Goal: Information Seeking & Learning: Learn about a topic

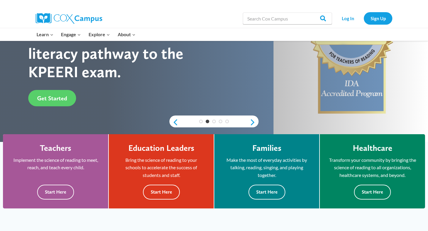
scroll to position [82, 0]
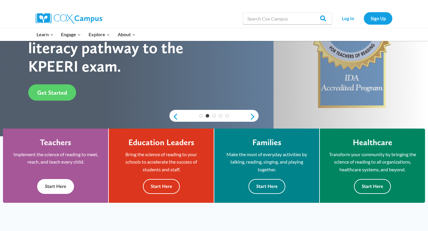
click at [65, 189] on button "Start Here" at bounding box center [55, 186] width 37 height 15
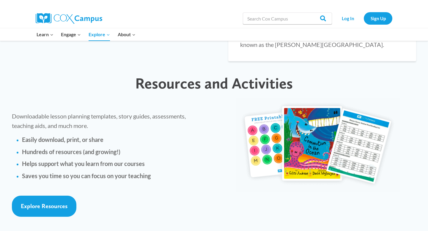
scroll to position [1295, 0]
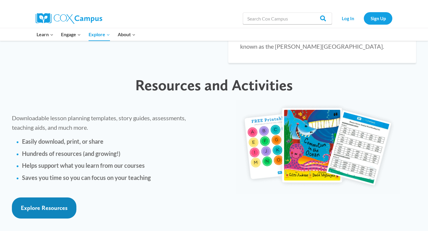
click at [37, 198] on link "Explore Resources" at bounding box center [44, 208] width 65 height 21
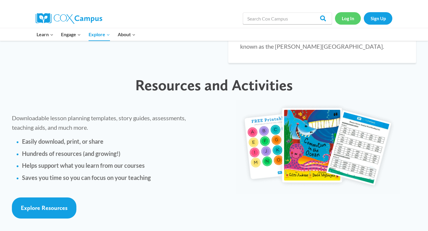
click at [349, 16] on link "Log In" at bounding box center [348, 18] width 26 height 12
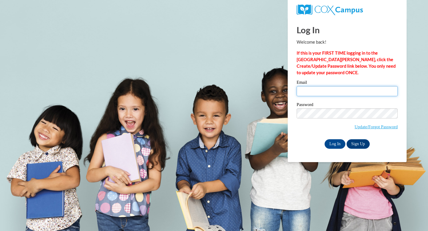
click at [318, 93] on input "Email" at bounding box center [347, 91] width 101 height 10
type input "heatherharris@walkerschools.org"
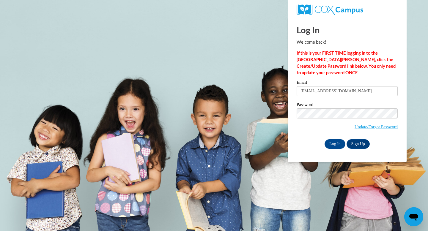
click at [295, 148] on div "Please enter your email! Please enter your password! Email heatherharris@walker…" at bounding box center [347, 114] width 110 height 68
click at [335, 142] on input "Log In" at bounding box center [335, 145] width 21 height 10
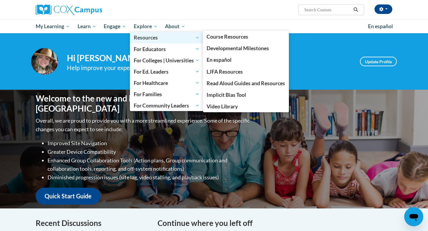
click at [143, 37] on span "Resources" at bounding box center [167, 37] width 66 height 7
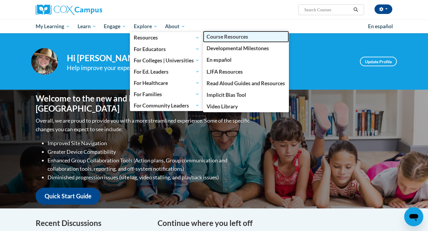
click at [222, 39] on span "Course Resources" at bounding box center [228, 37] width 42 height 6
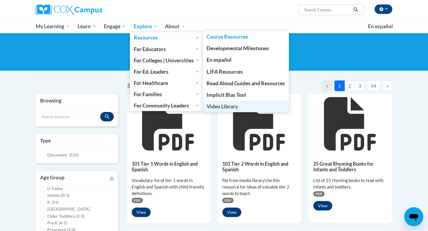
scroll to position [10, 0]
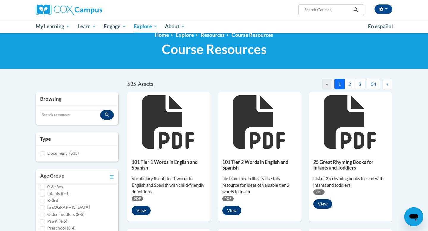
click at [327, 52] on h1 "Course Resources Resource Library" at bounding box center [214, 49] width 366 height 16
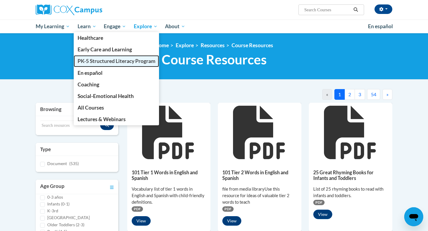
click at [85, 61] on span "PK-5 Structured Literacy Program" at bounding box center [117, 61] width 78 height 6
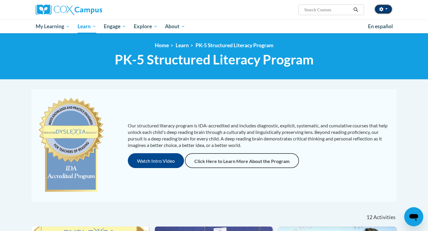
click at [387, 10] on button "button" at bounding box center [384, 9] width 18 height 10
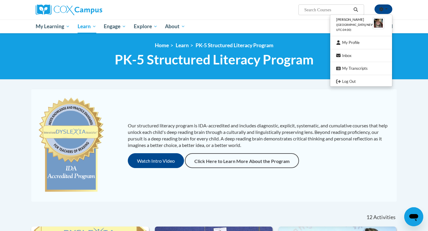
click at [397, 60] on h1 "PK-5 Structured Literacy Program PK-5 Structured Literacy Program" at bounding box center [214, 60] width 366 height 16
